Goal: Use online tool/utility: Use online tool/utility

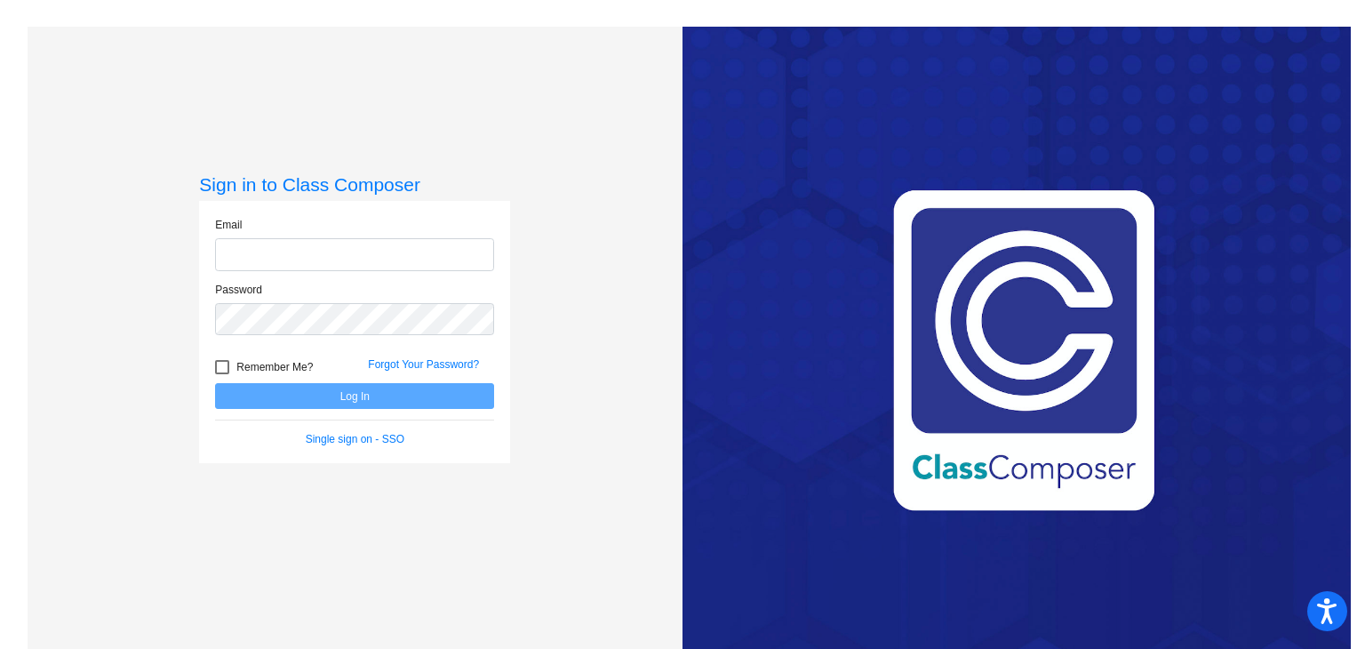
type input "[EMAIL_ADDRESS][DOMAIN_NAME]"
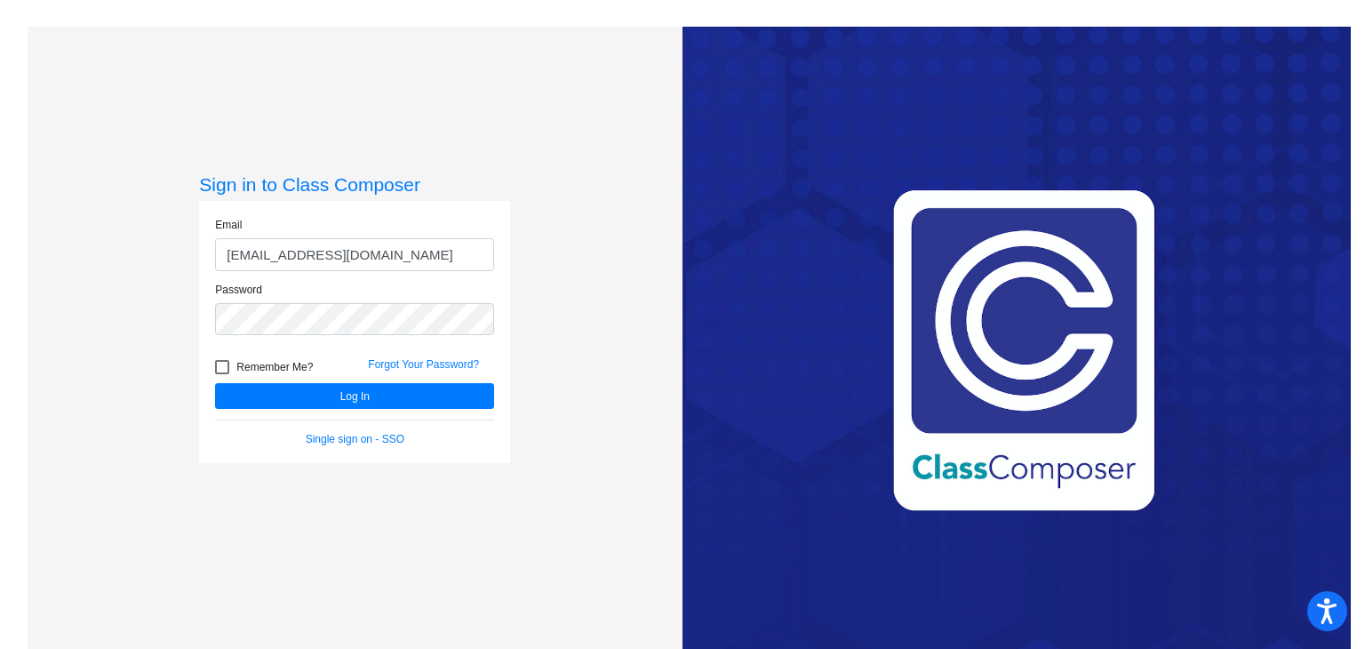
click at [374, 416] on form "Email [EMAIL_ADDRESS][DOMAIN_NAME] Password Remember Me? Forgot Your Password? …" at bounding box center [354, 332] width 279 height 230
click at [370, 410] on form "Email [EMAIL_ADDRESS][DOMAIN_NAME] Password Remember Me? Forgot Your Password? …" at bounding box center [354, 332] width 279 height 230
click at [362, 402] on button "Log In" at bounding box center [354, 396] width 279 height 26
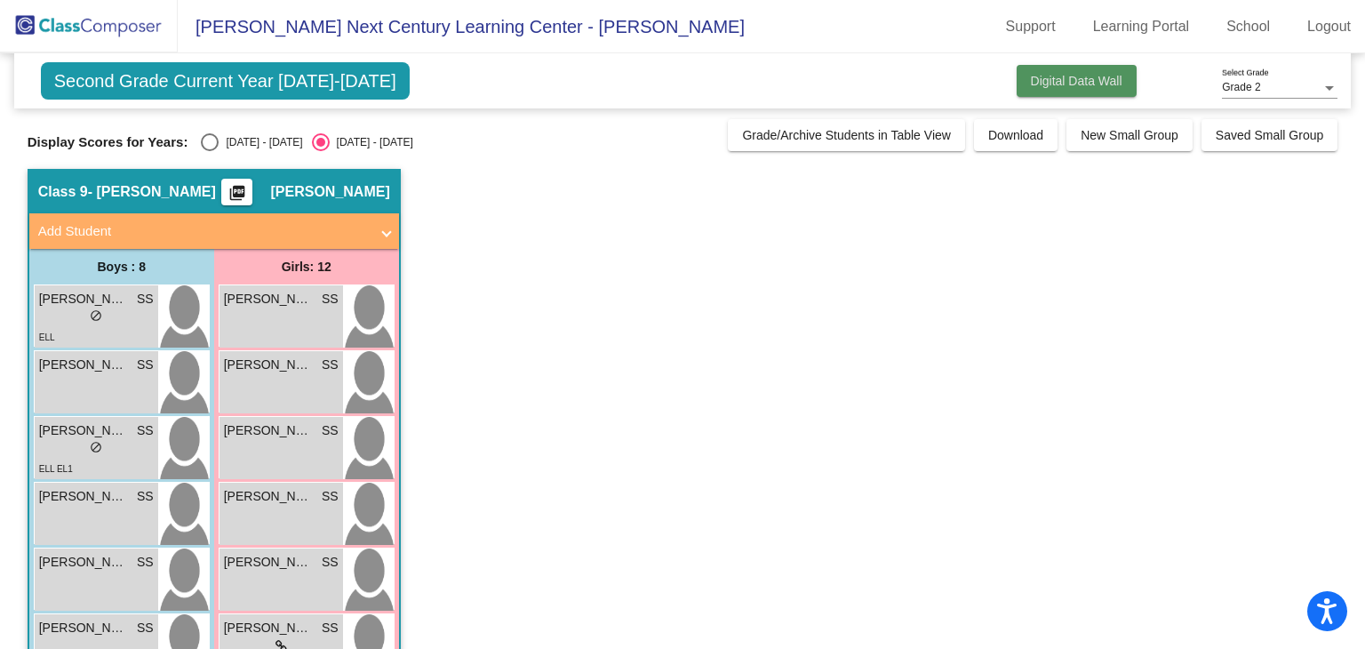
click at [1031, 79] on span "Digital Data Wall" at bounding box center [1077, 81] width 92 height 14
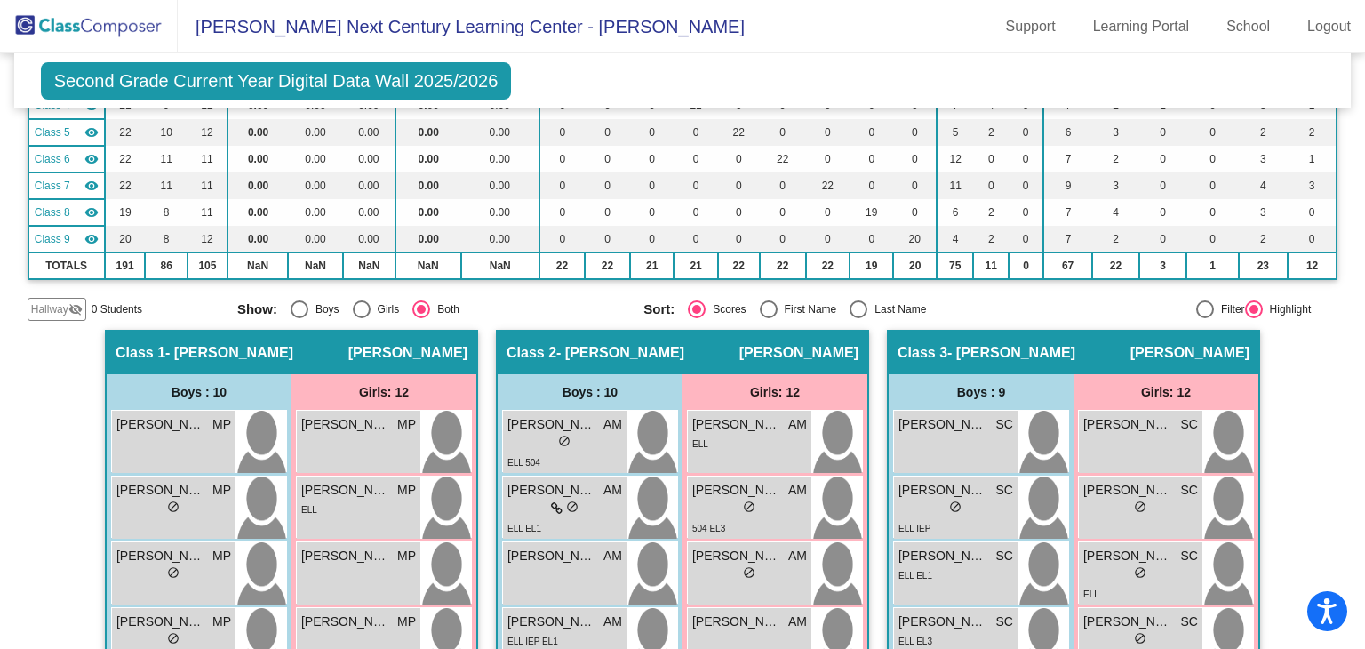
scroll to position [267, 0]
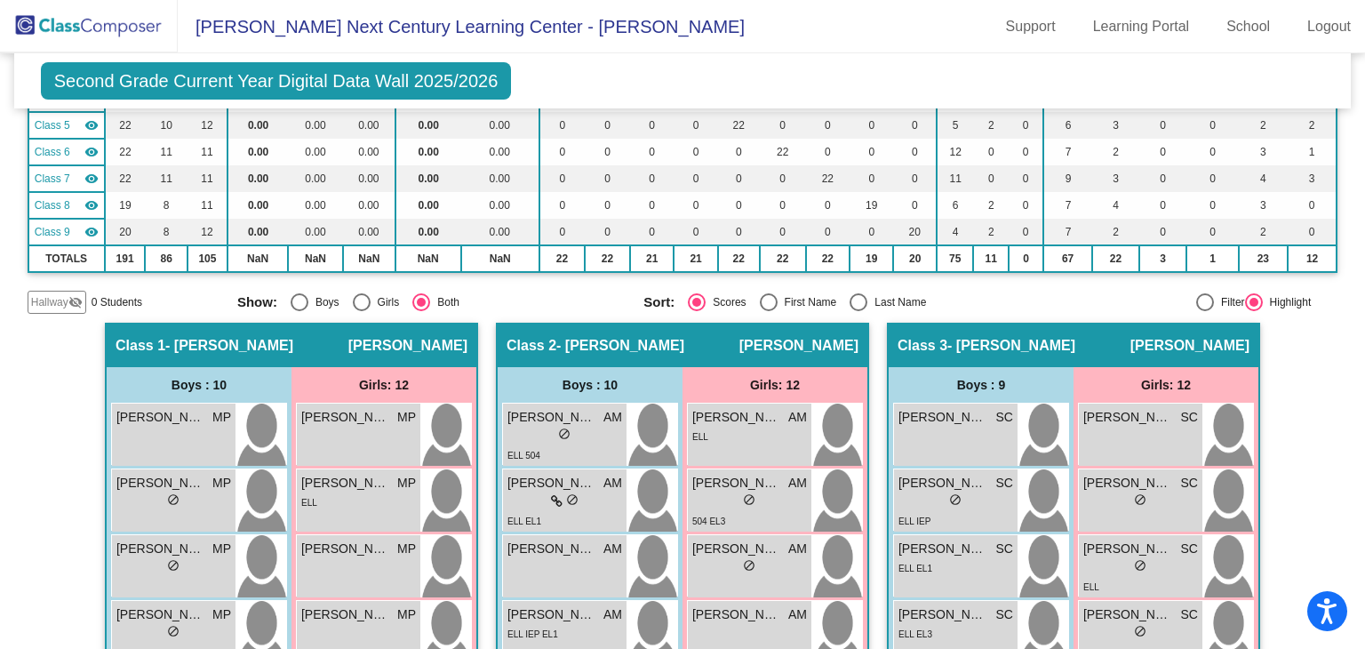
click at [304, 300] on div "Select an option" at bounding box center [300, 302] width 18 height 18
click at [299, 311] on input "Boys" at bounding box center [299, 311] width 1 height 1
radio input "true"
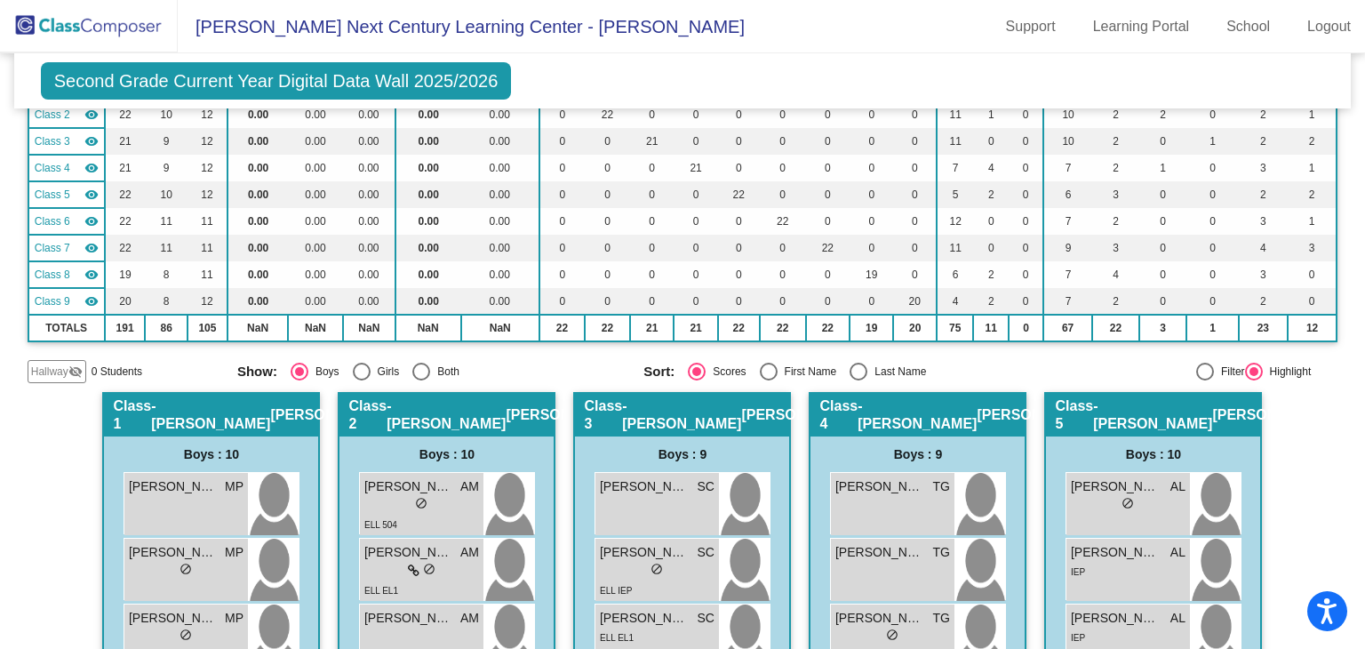
scroll to position [0, 0]
